Goal: Find specific page/section: Find specific page/section

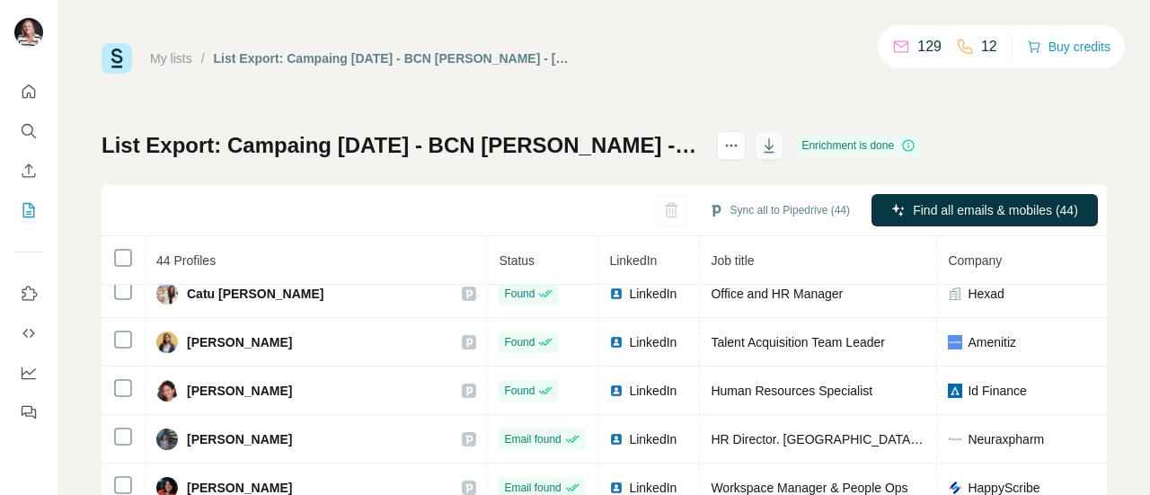
scroll to position [190, 0]
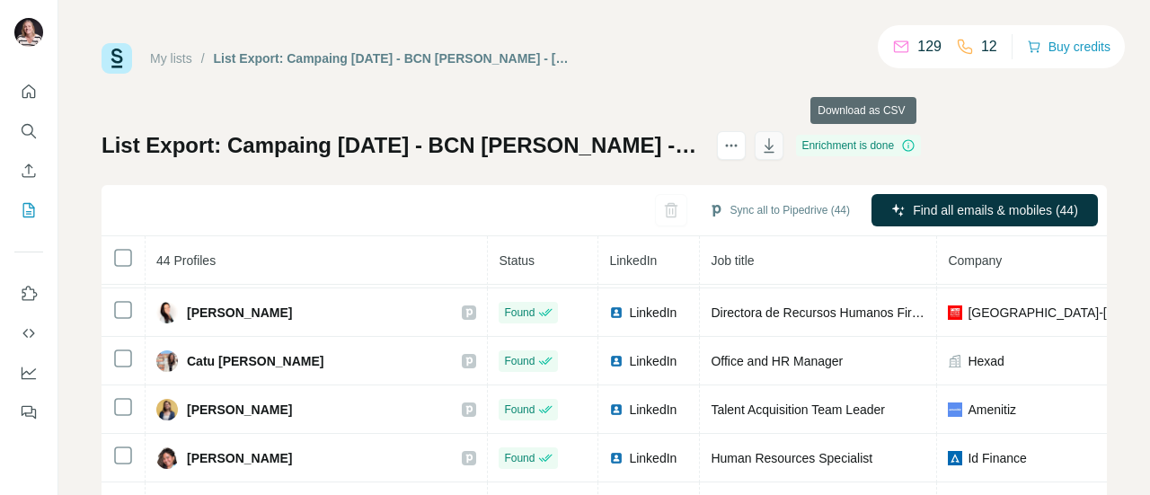
click at [778, 148] on icon "button" at bounding box center [769, 146] width 18 height 18
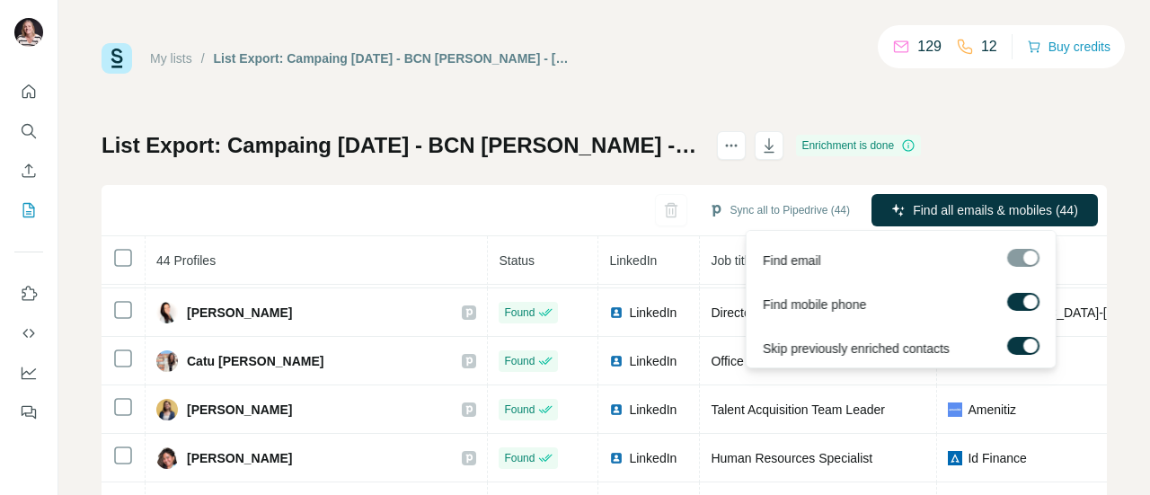
click at [1030, 263] on div at bounding box center [1023, 258] width 32 height 18
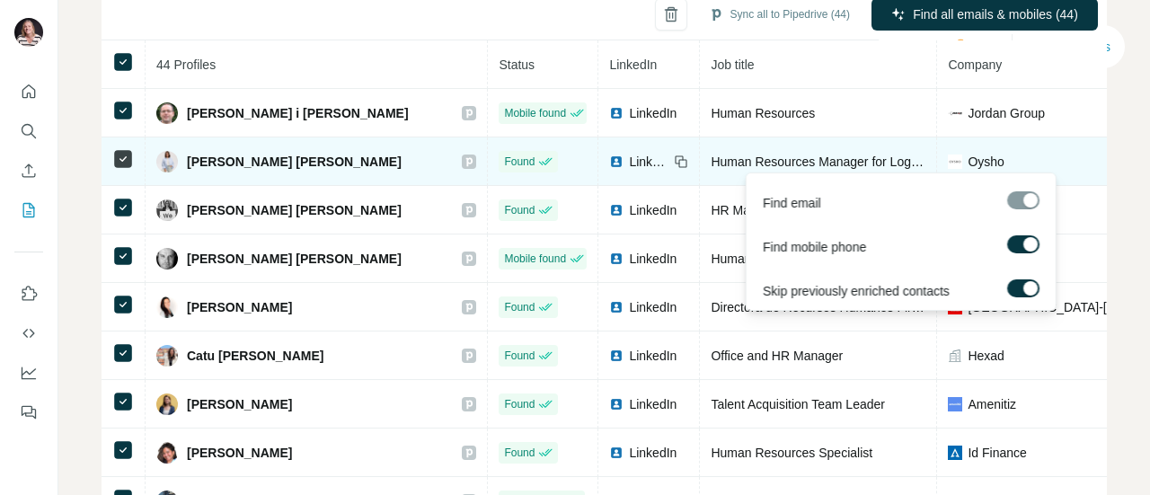
scroll to position [0, 0]
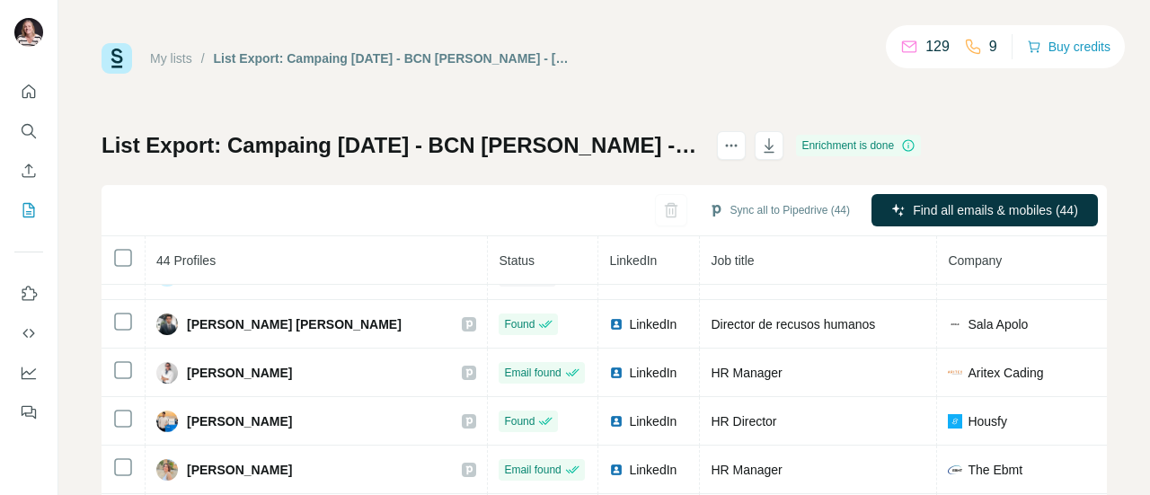
scroll to position [1168, 0]
